Goal: Task Accomplishment & Management: Manage account settings

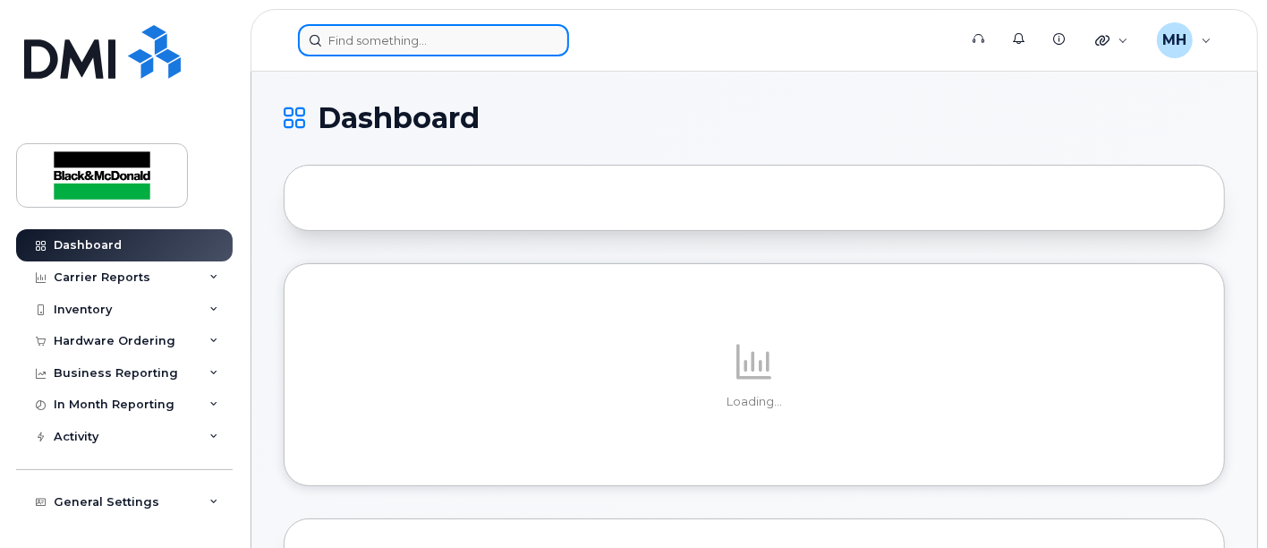
click at [409, 47] on input at bounding box center [433, 40] width 271 height 32
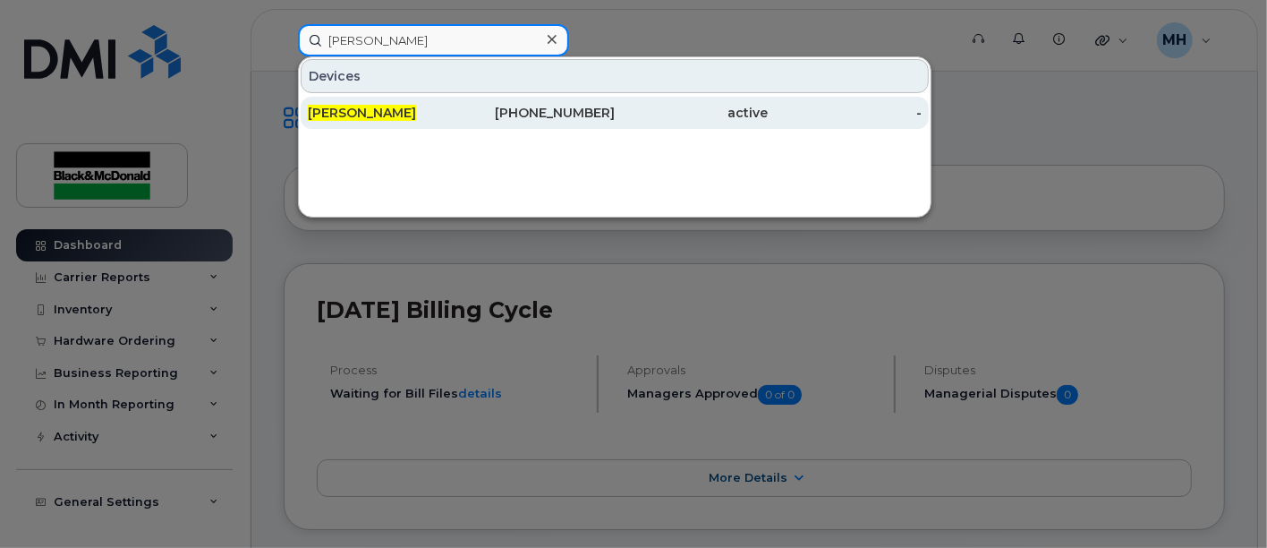
type input "clarke Bender"
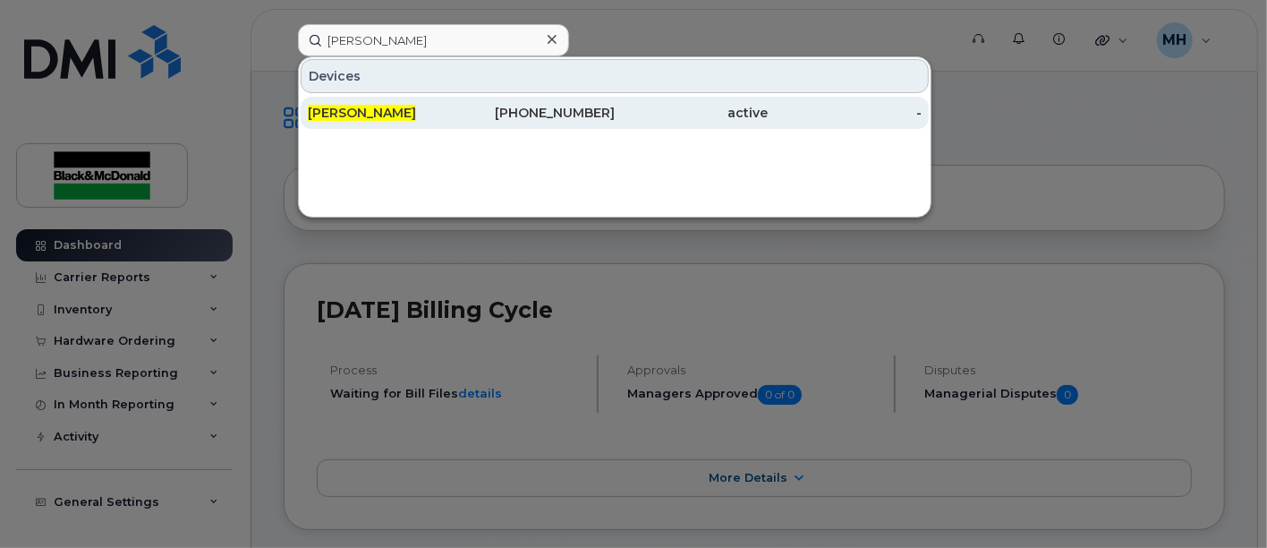
click at [376, 115] on span "[PERSON_NAME]" at bounding box center [362, 113] width 108 height 16
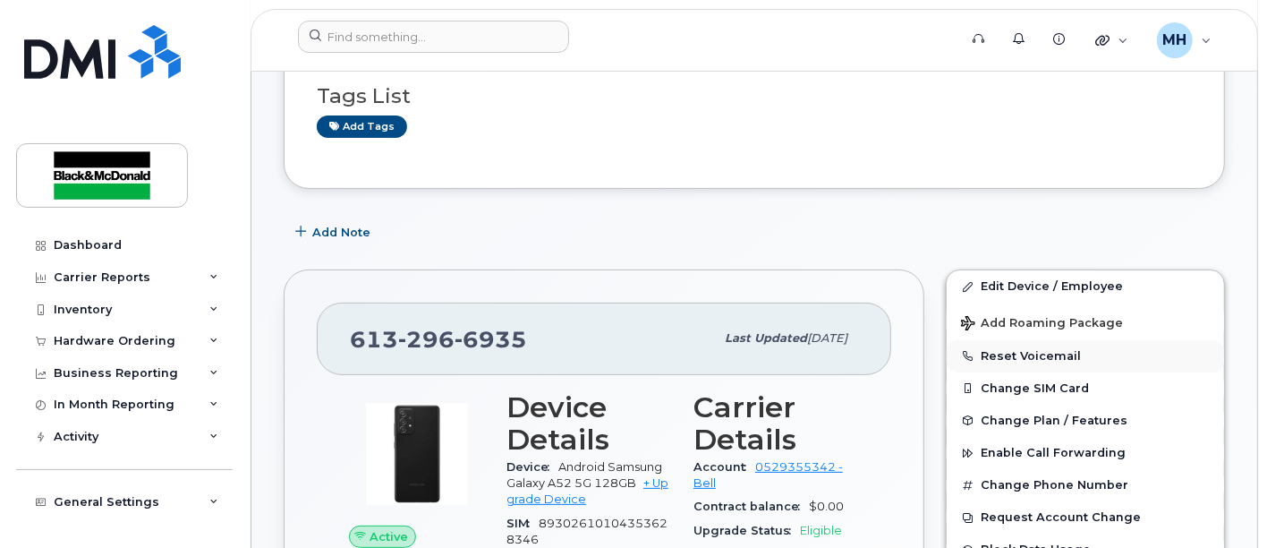
scroll to position [199, 0]
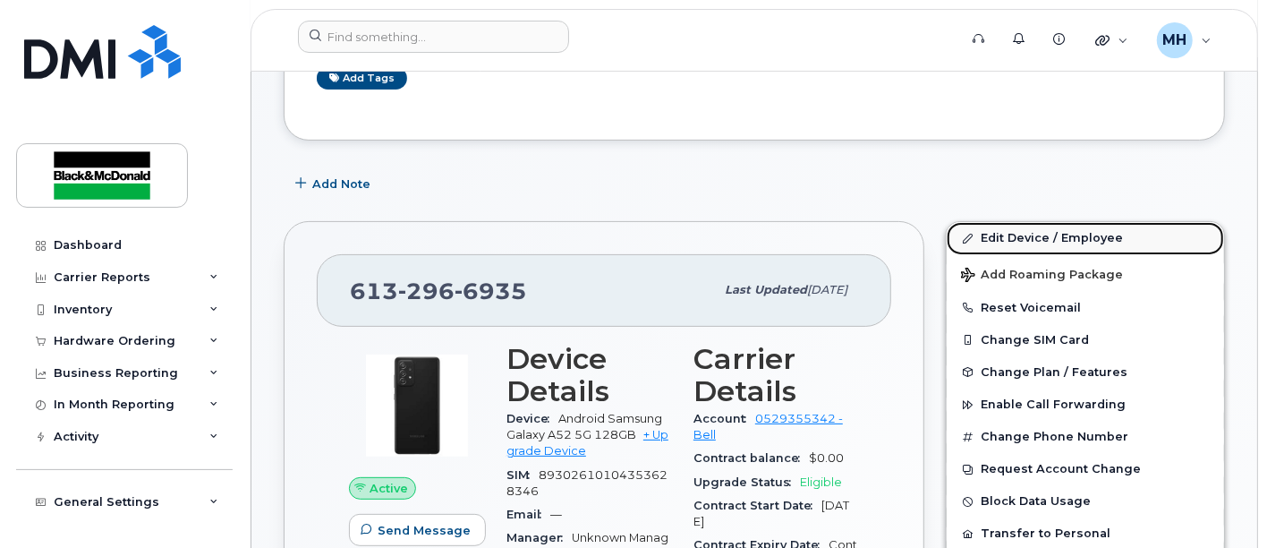
click at [1084, 234] on link "Edit Device / Employee" at bounding box center [1085, 238] width 277 height 32
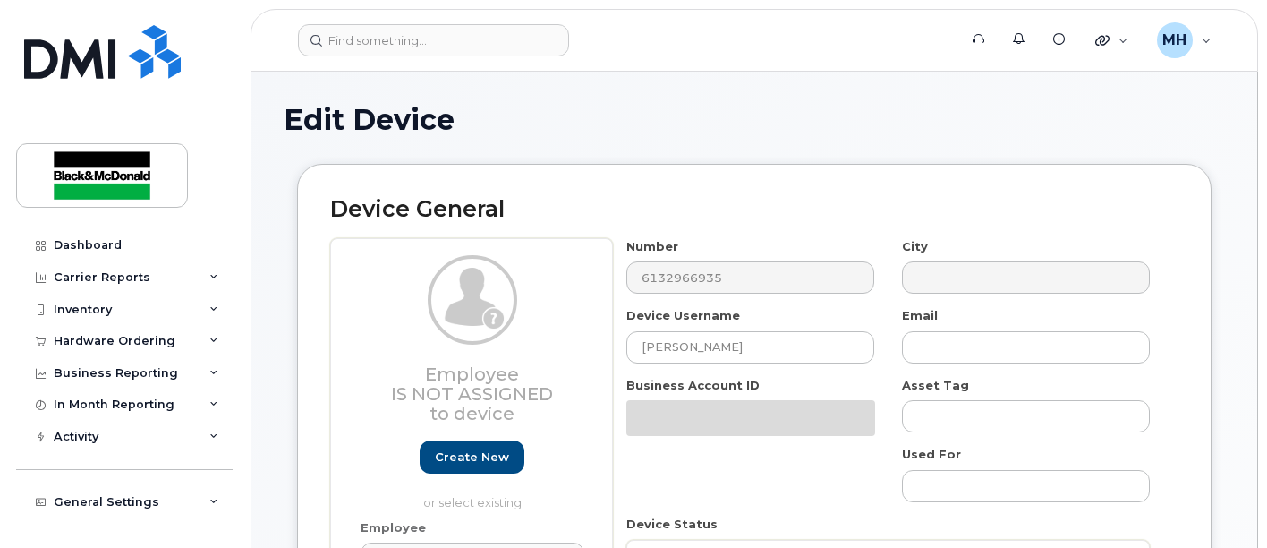
select select "13106995"
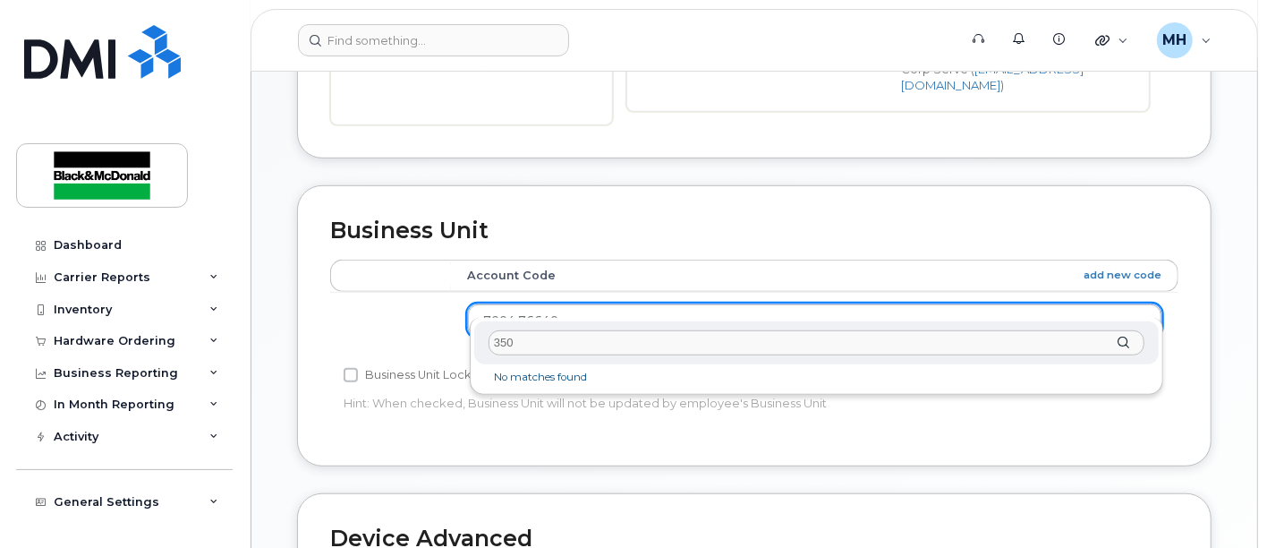
type input "3501"
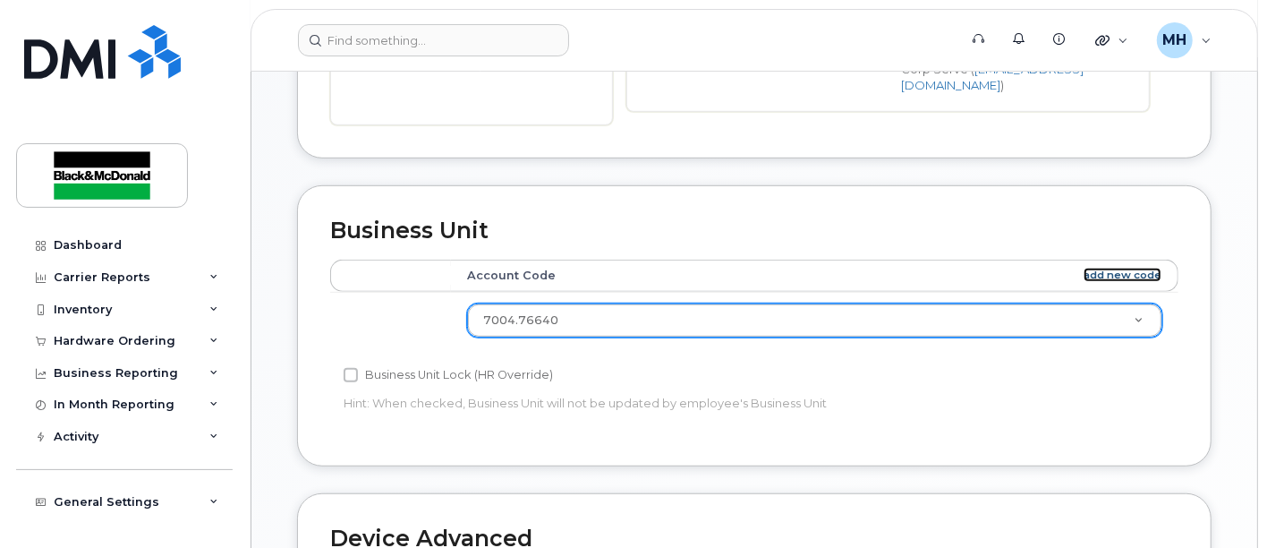
click at [1111, 268] on link "add new code" at bounding box center [1123, 275] width 78 height 15
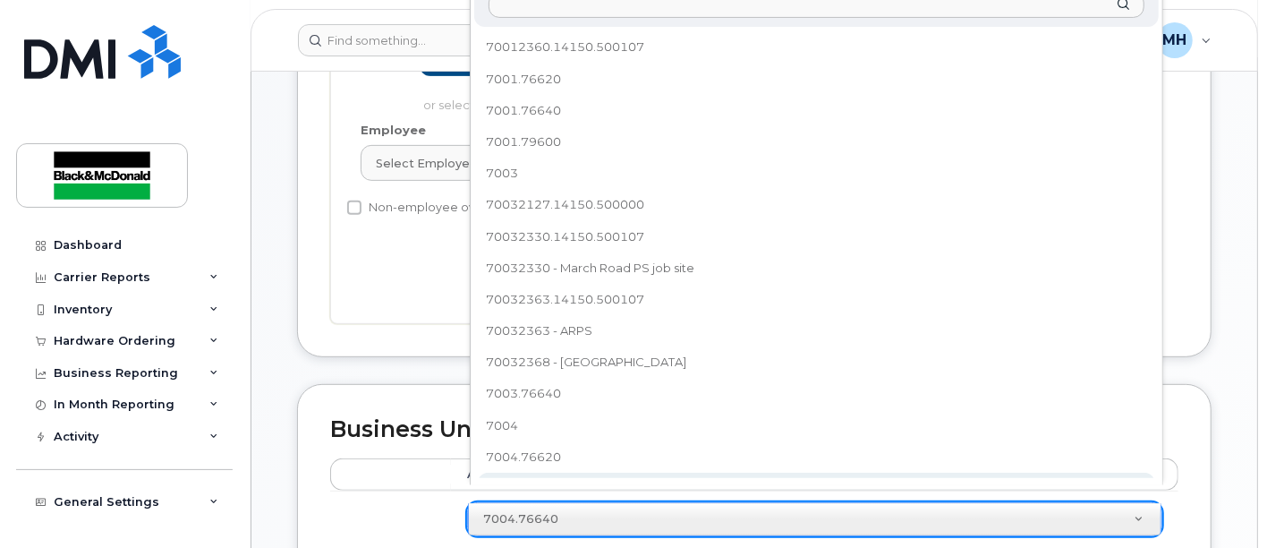
scroll to position [388, 0]
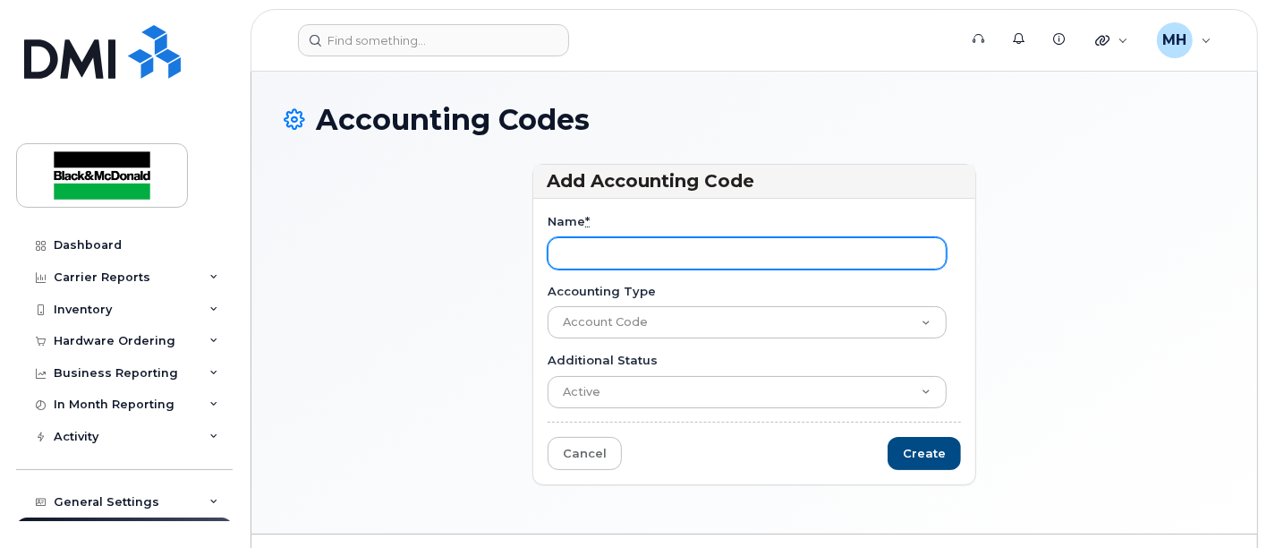
click at [635, 251] on input "Name *" at bounding box center [747, 253] width 399 height 32
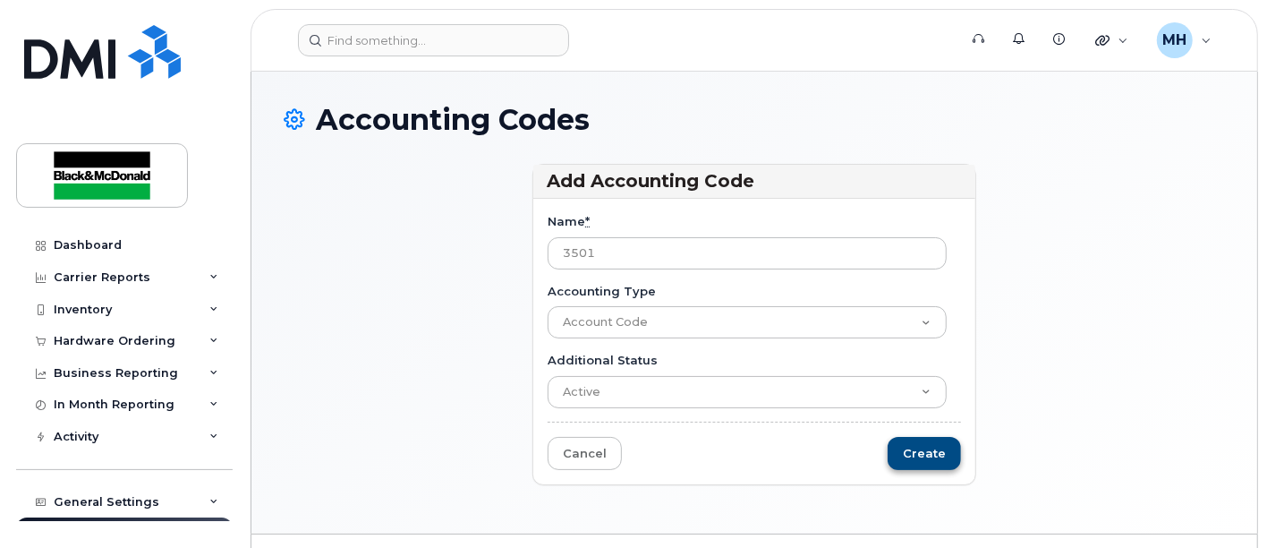
type input "3501"
click at [930, 451] on input "Create" at bounding box center [924, 453] width 73 height 33
type input "Saving..."
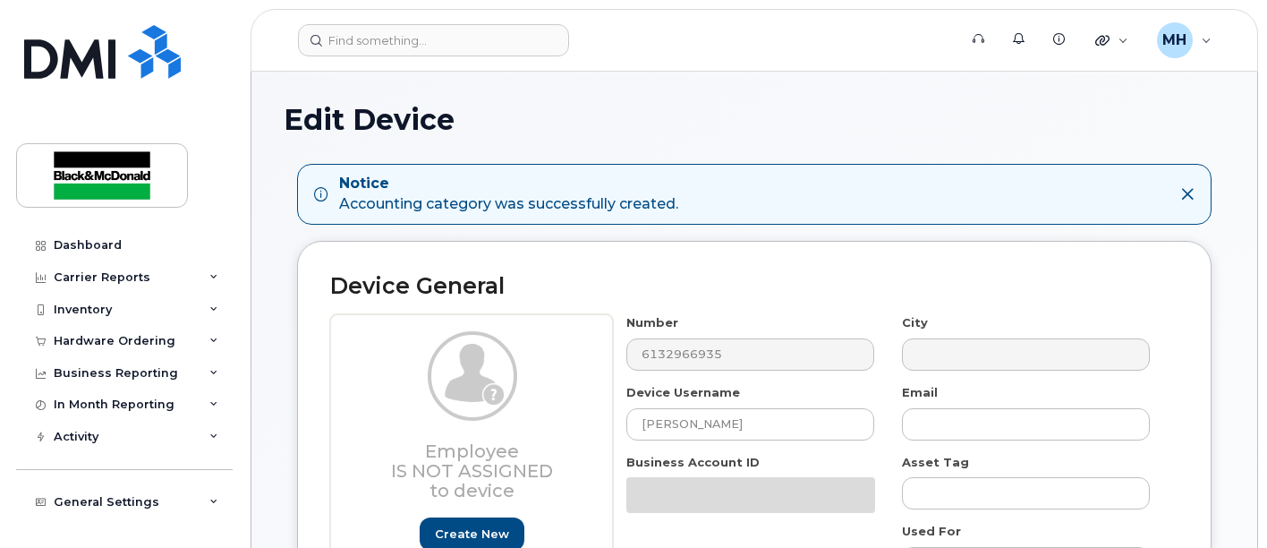
select select "13106995"
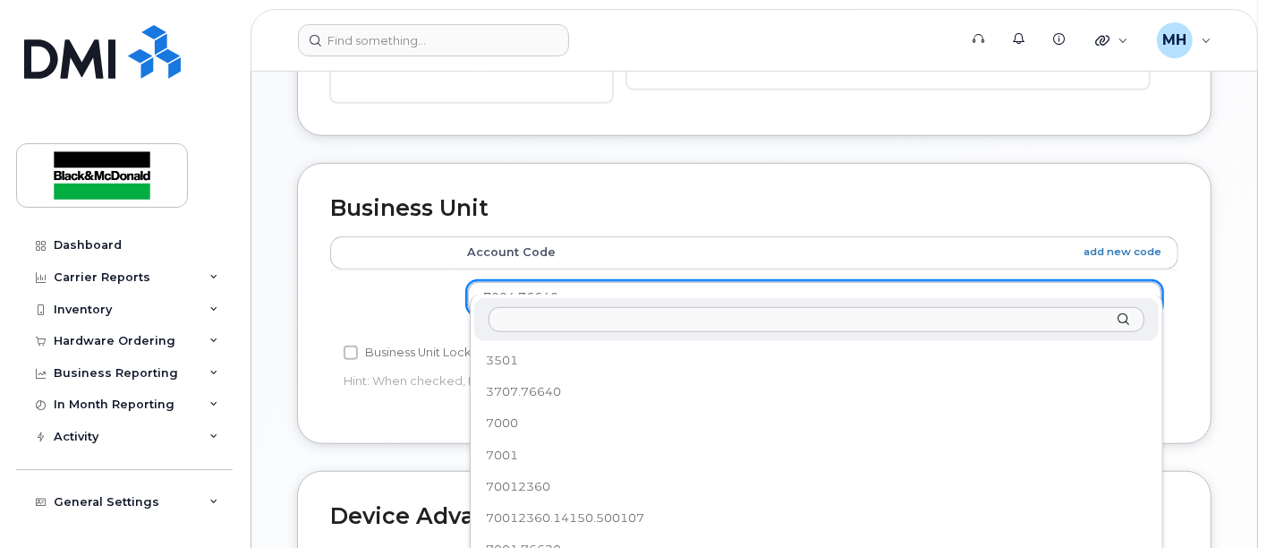
scroll to position [155, 0]
click at [557, 319] on input "text" at bounding box center [817, 320] width 656 height 26
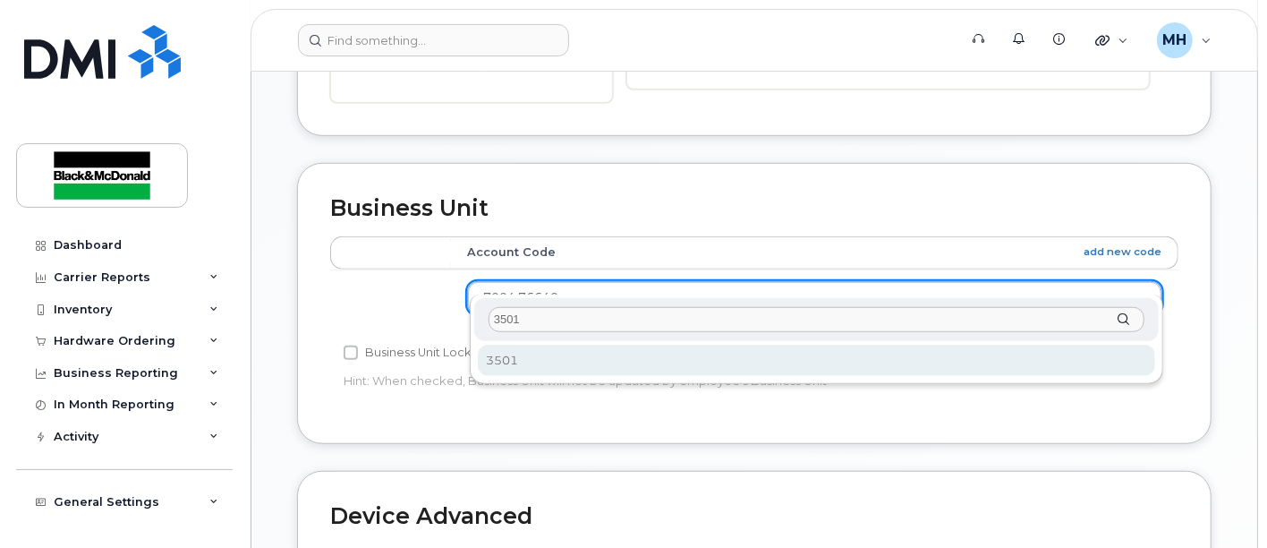
type input "3501"
select select "36098091"
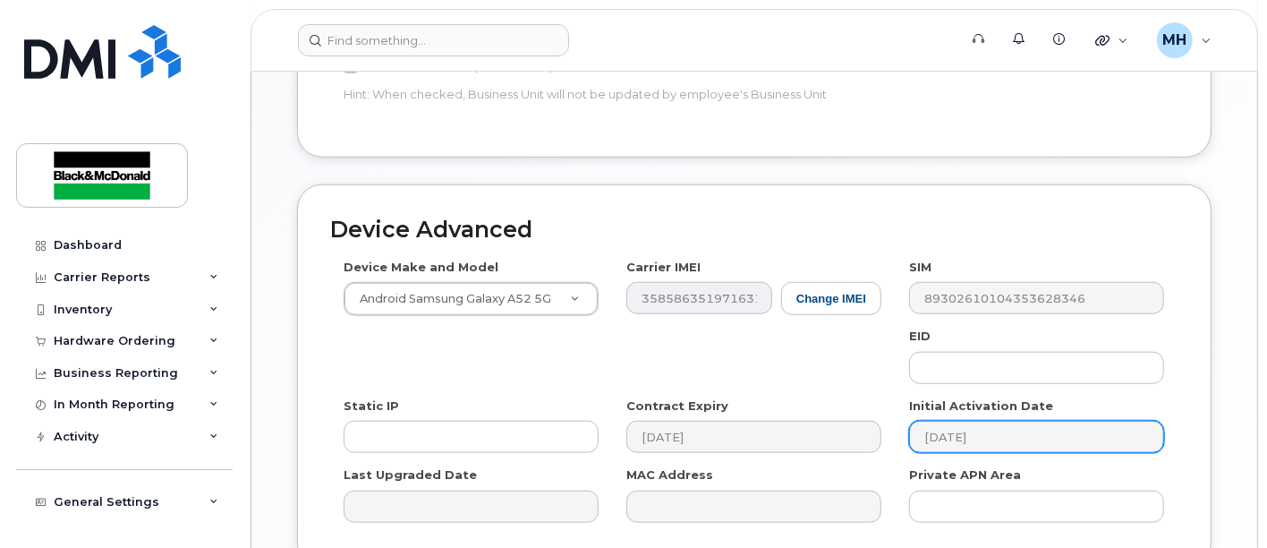
scroll to position [1129, 0]
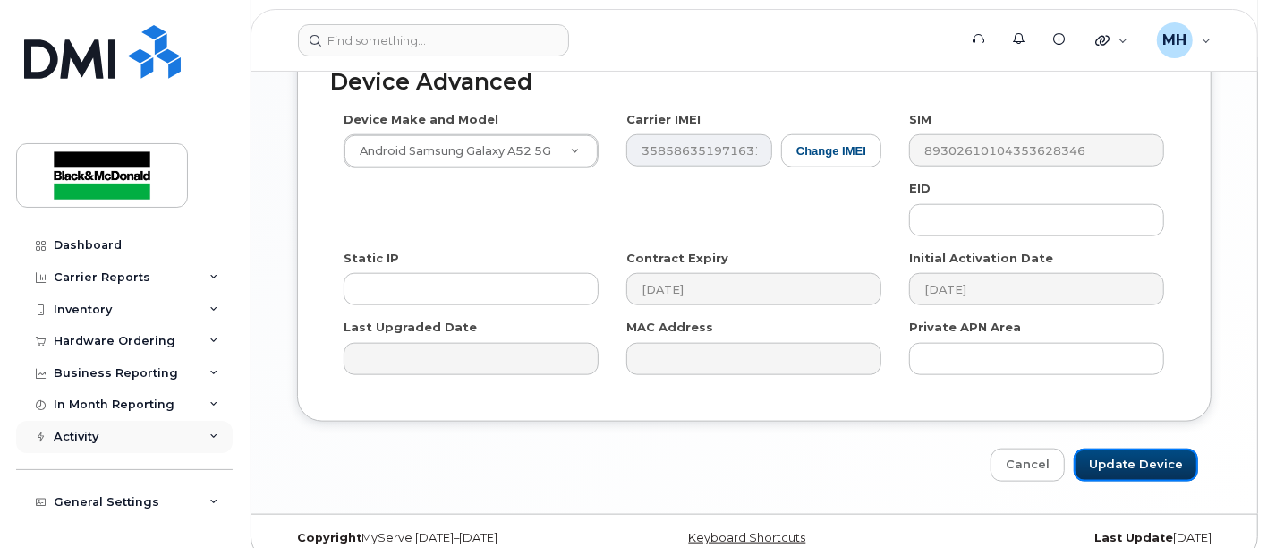
click at [1141, 448] on input "Update Device" at bounding box center [1136, 464] width 124 height 33
type input "Saving..."
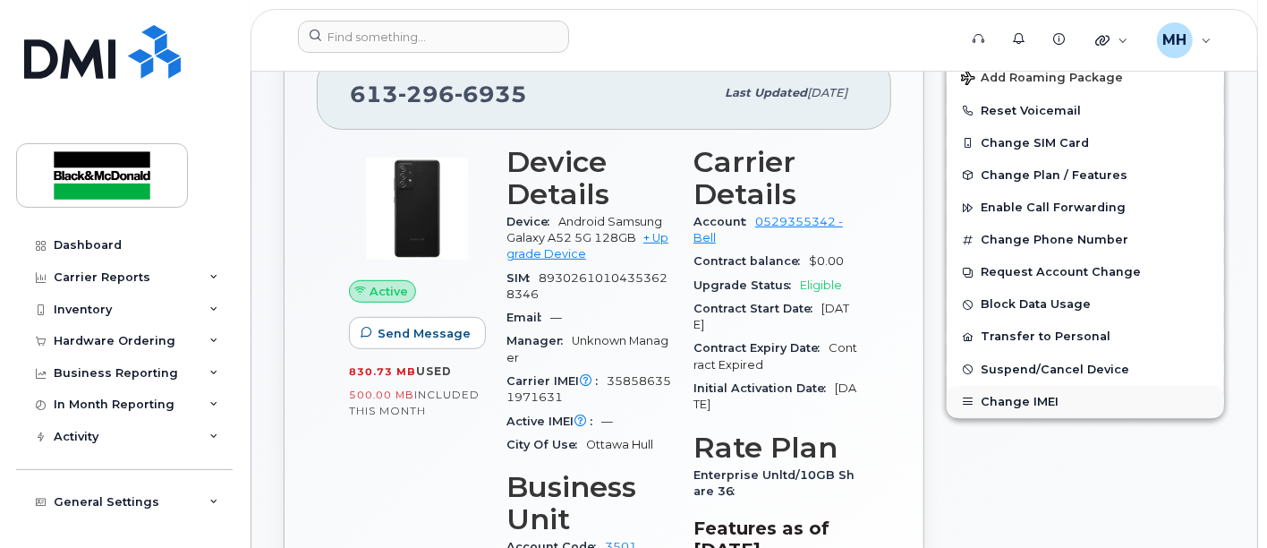
scroll to position [298, 0]
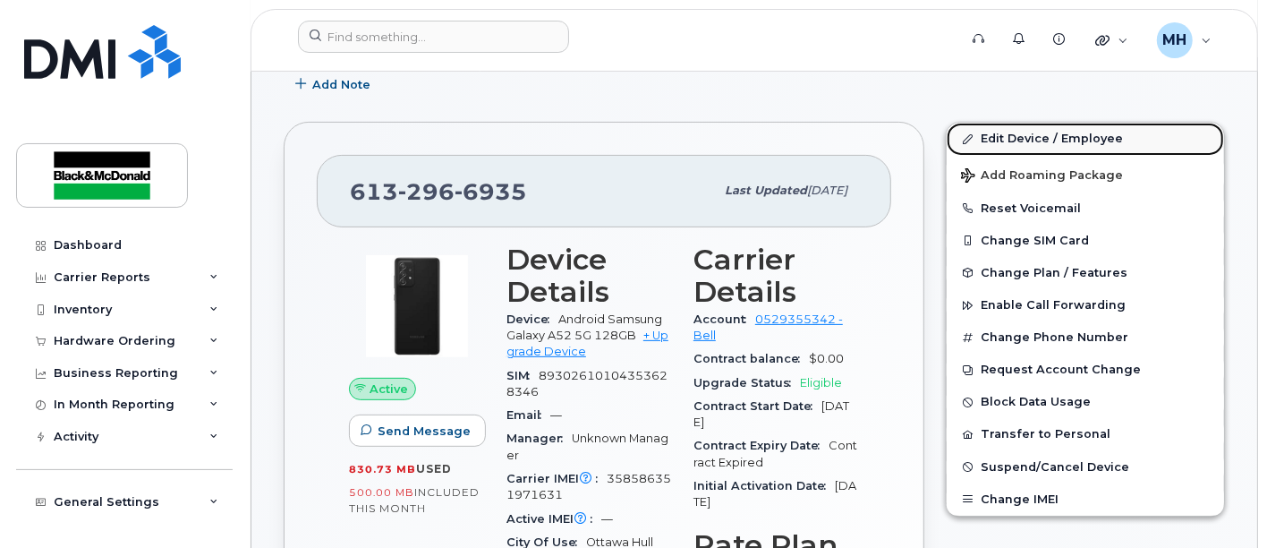
click at [1058, 135] on link "Edit Device / Employee" at bounding box center [1085, 139] width 277 height 32
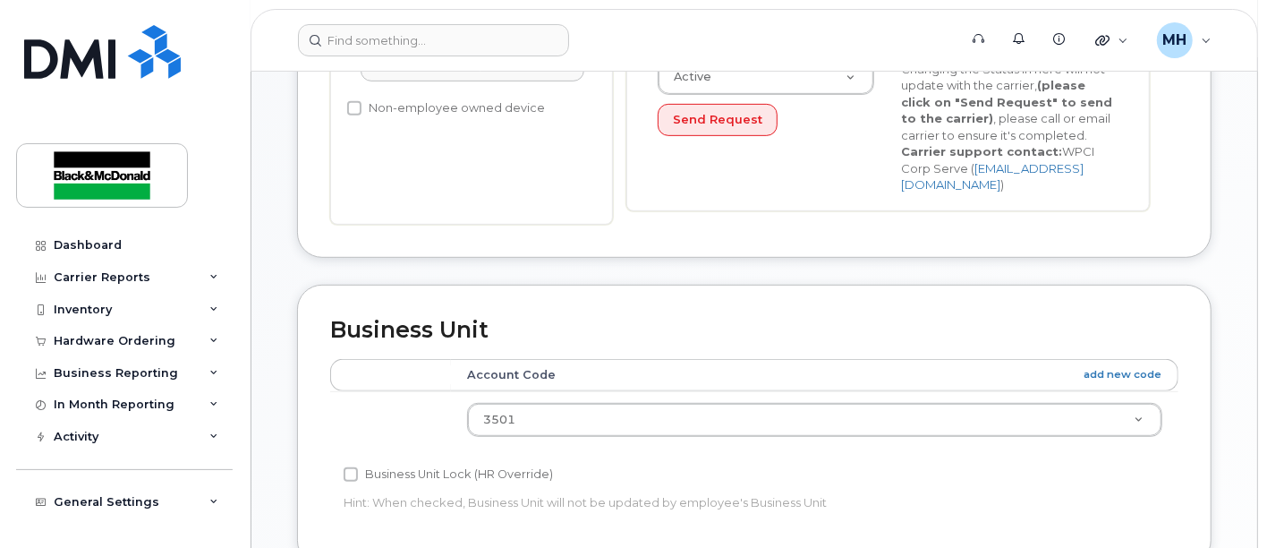
scroll to position [497, 0]
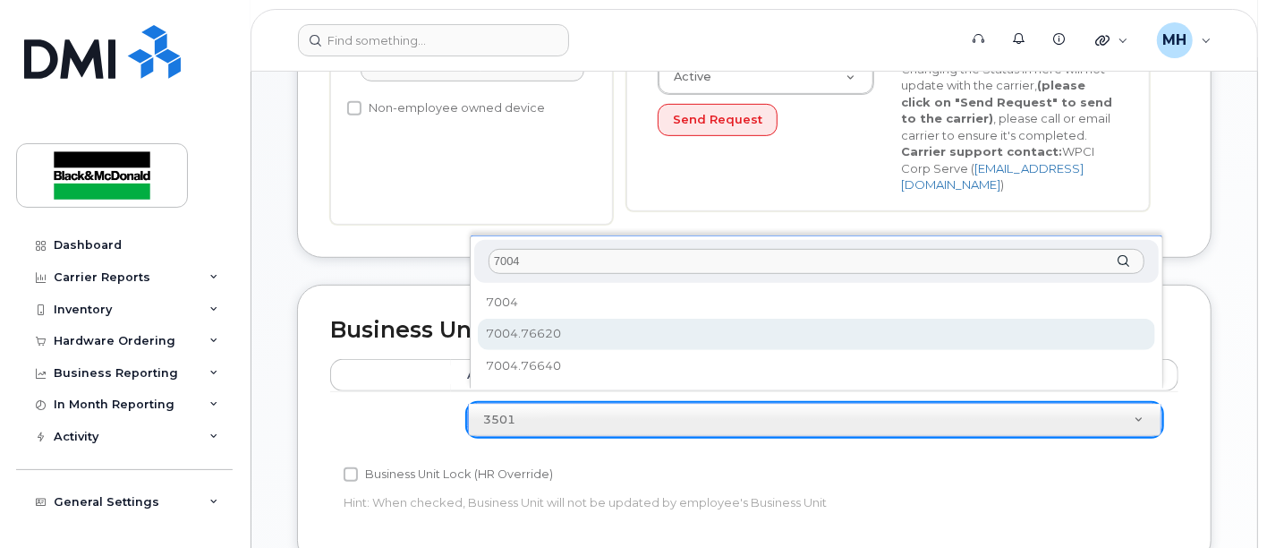
type input "7004"
drag, startPoint x: 534, startPoint y: 336, endPoint x: 575, endPoint y: 360, distance: 46.5
select select "34141873"
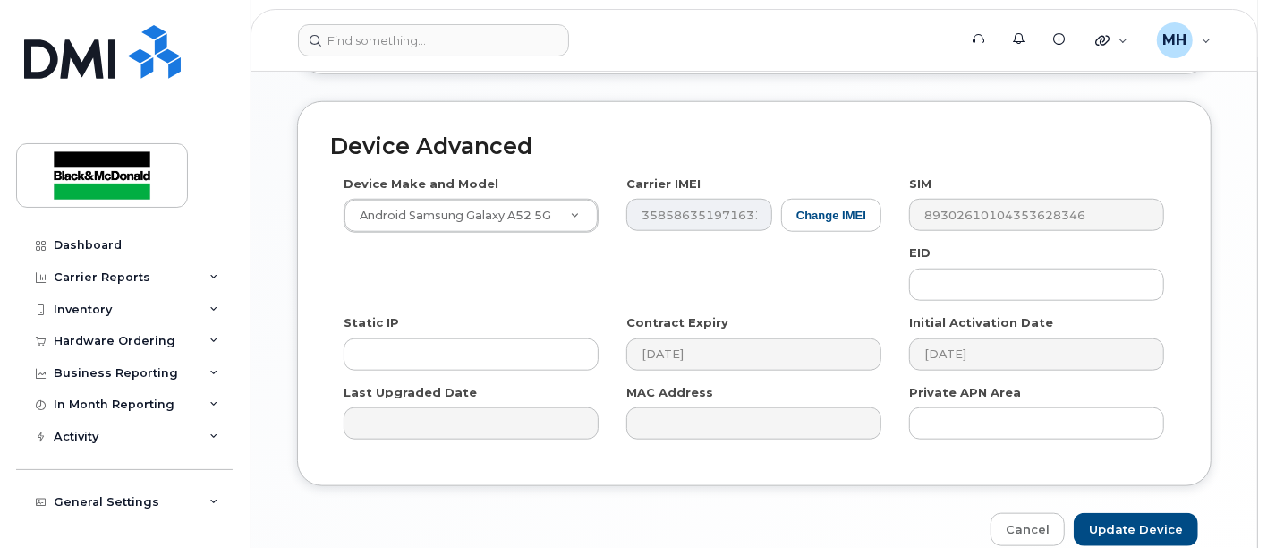
scroll to position [1053, 0]
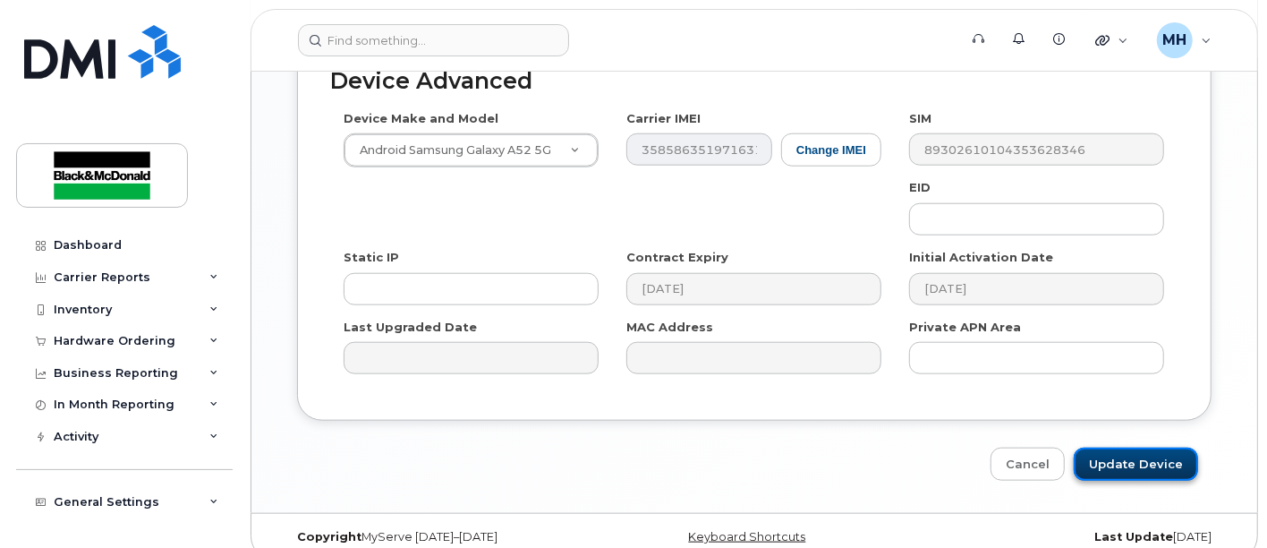
click at [1135, 447] on input "Update Device" at bounding box center [1136, 463] width 124 height 33
type input "Saving..."
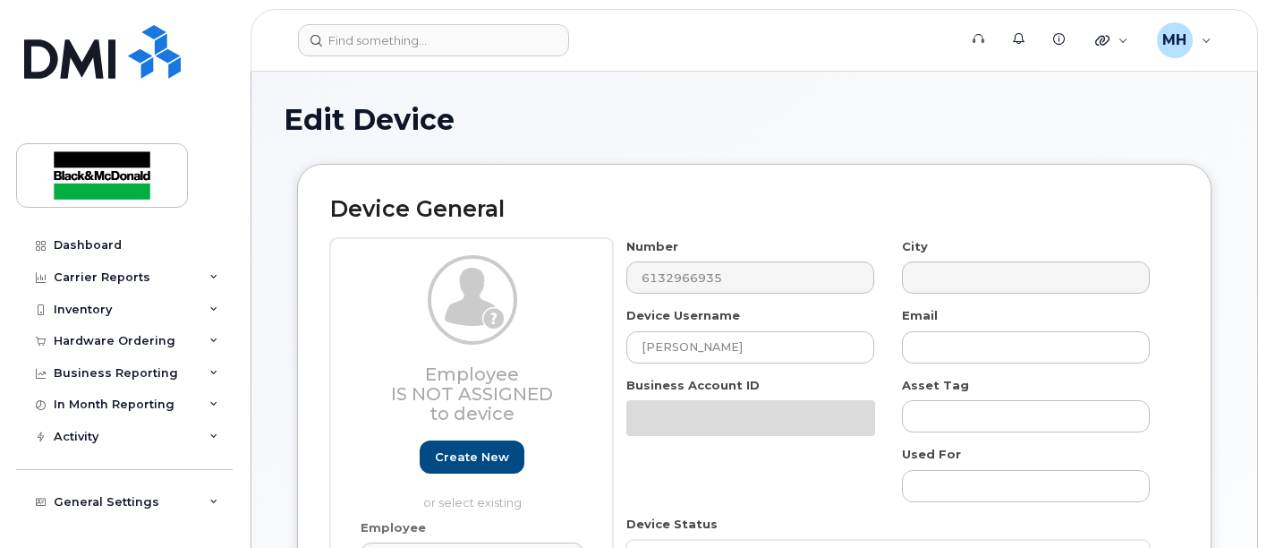
select select "34141873"
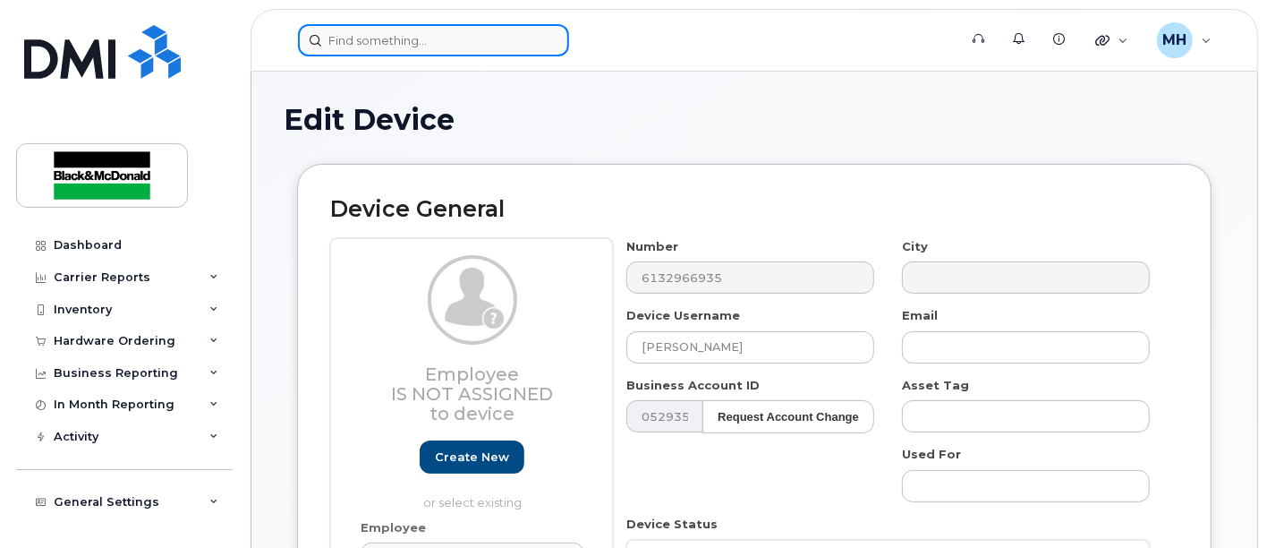
click at [388, 41] on input at bounding box center [433, 40] width 271 height 32
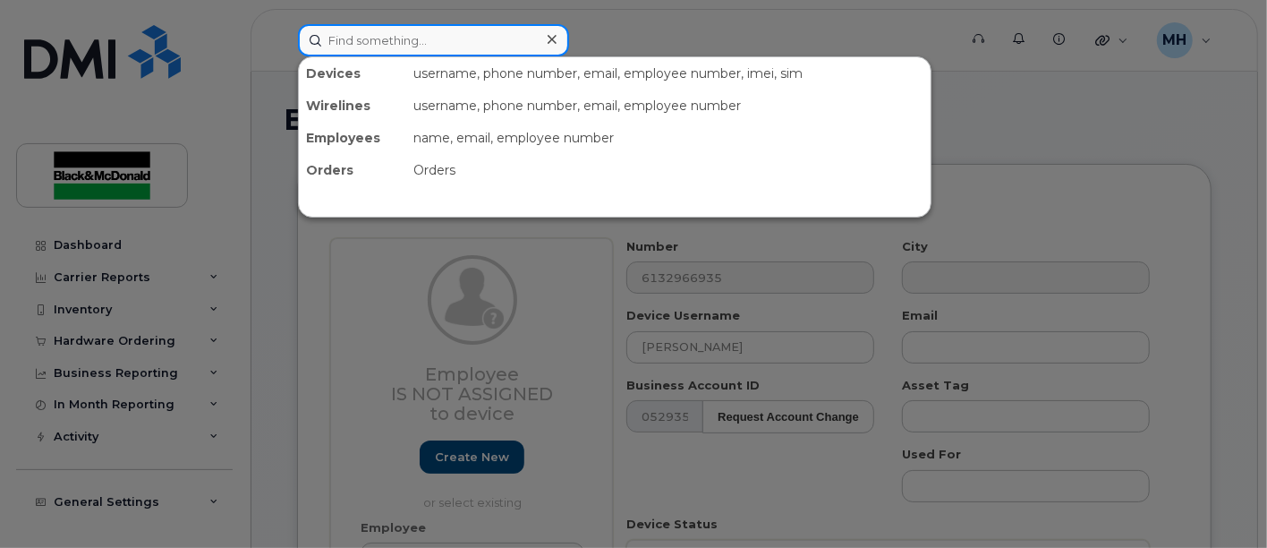
paste input "Reason: Lack of work He will not be returning to work with us No expense"
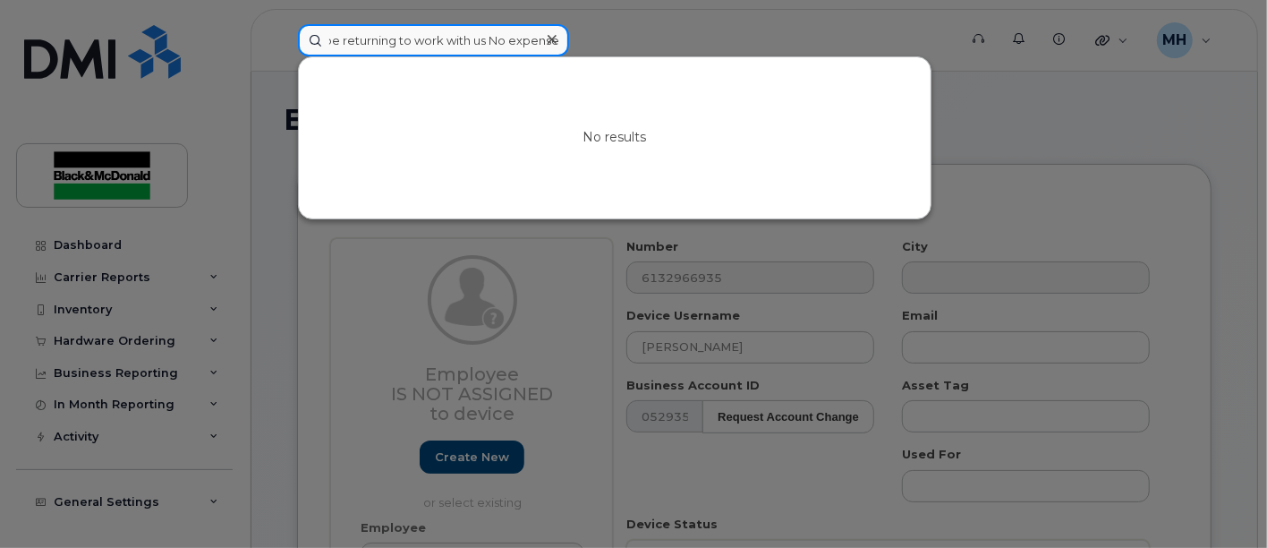
type input "Reason: Lack of work He will not be returning to work with us No expense"
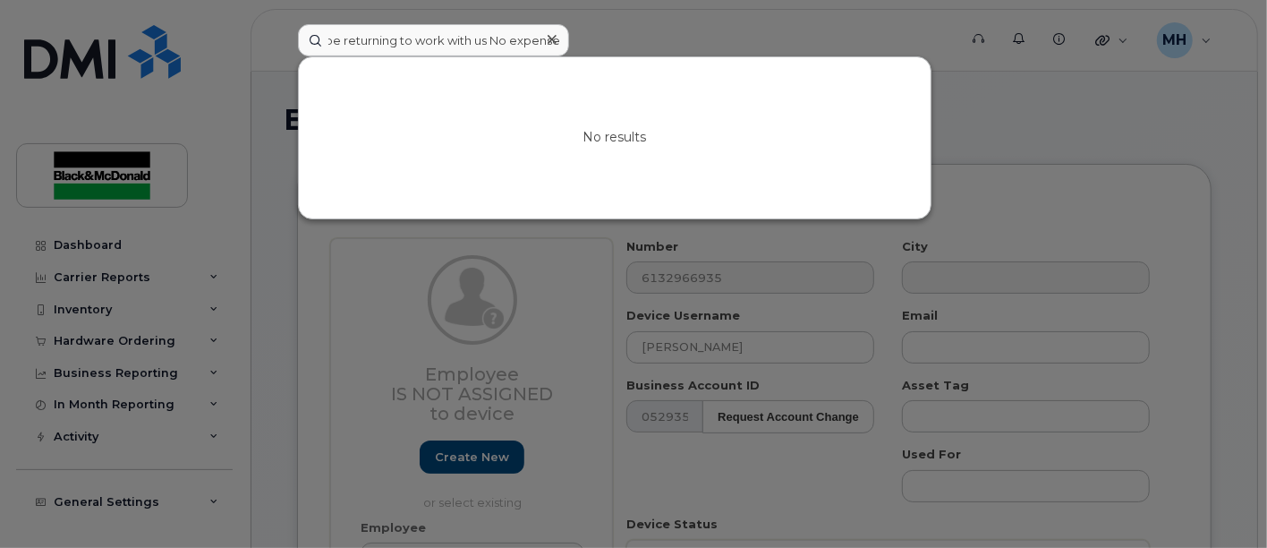
scroll to position [0, 0]
click at [558, 42] on div at bounding box center [552, 40] width 26 height 26
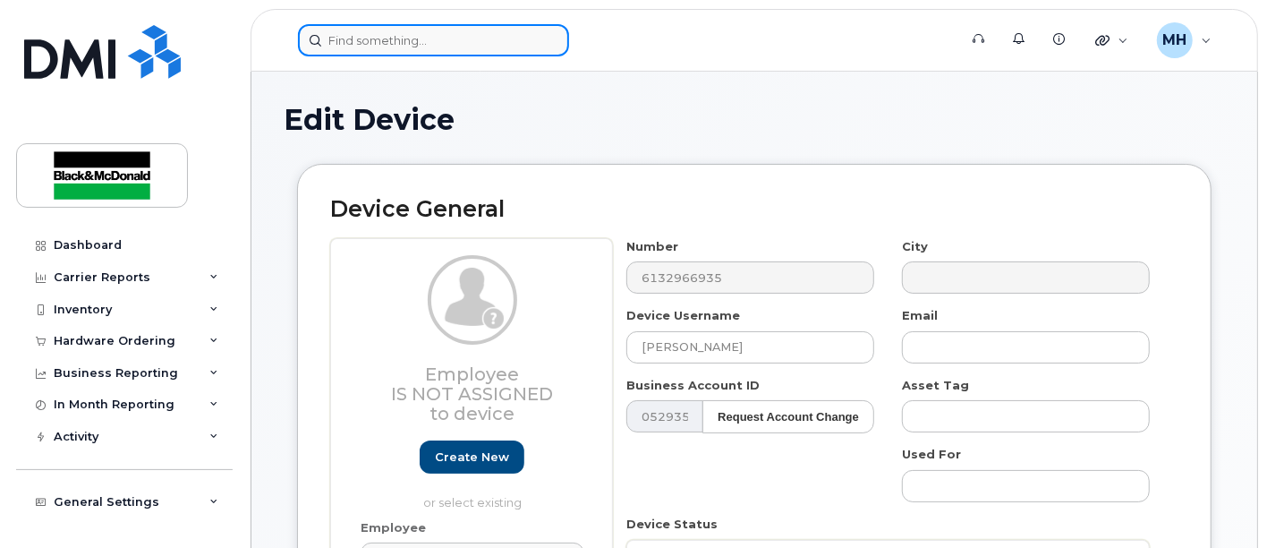
click at [439, 41] on input at bounding box center [433, 40] width 271 height 32
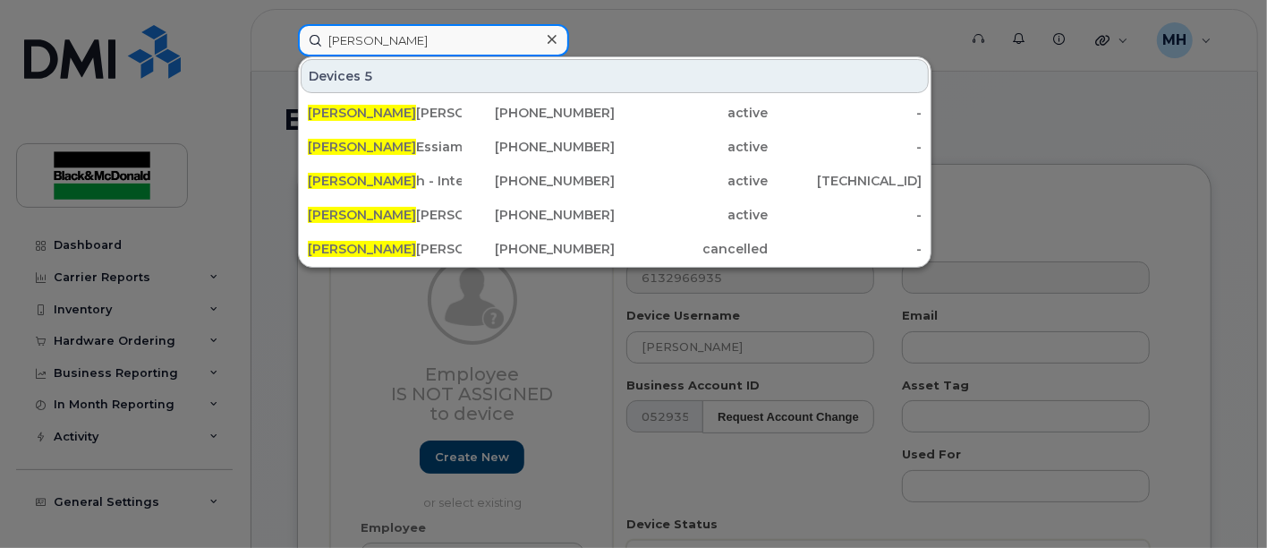
type input "[PERSON_NAME]"
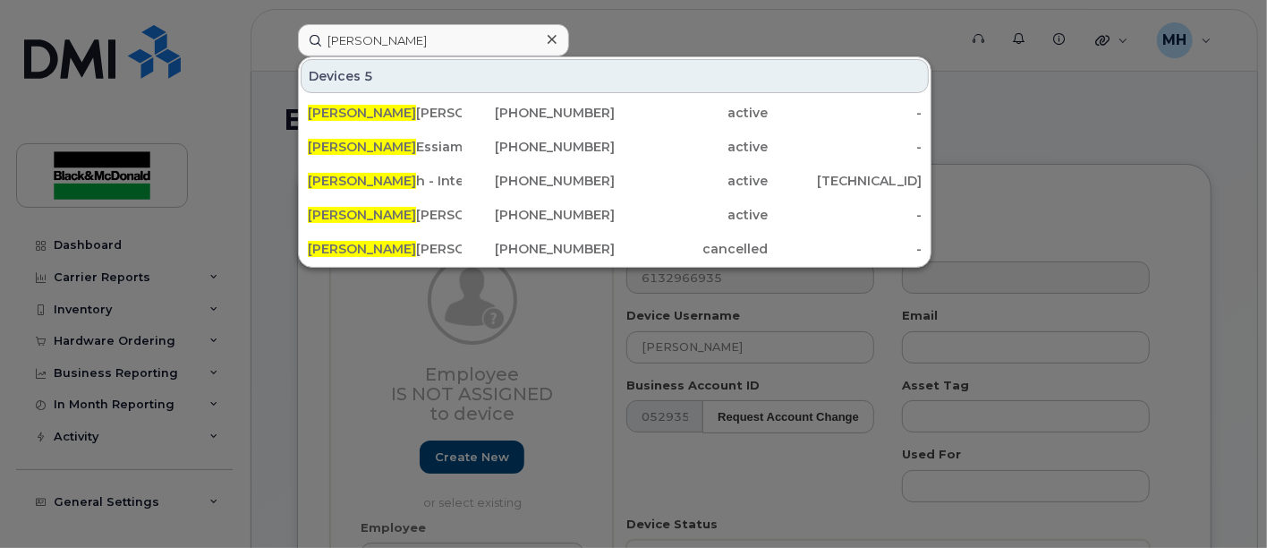
drag, startPoint x: 996, startPoint y: 108, endPoint x: 846, endPoint y: 370, distance: 301.5
click at [995, 111] on div at bounding box center [633, 274] width 1267 height 548
